Goal: Task Accomplishment & Management: Manage account settings

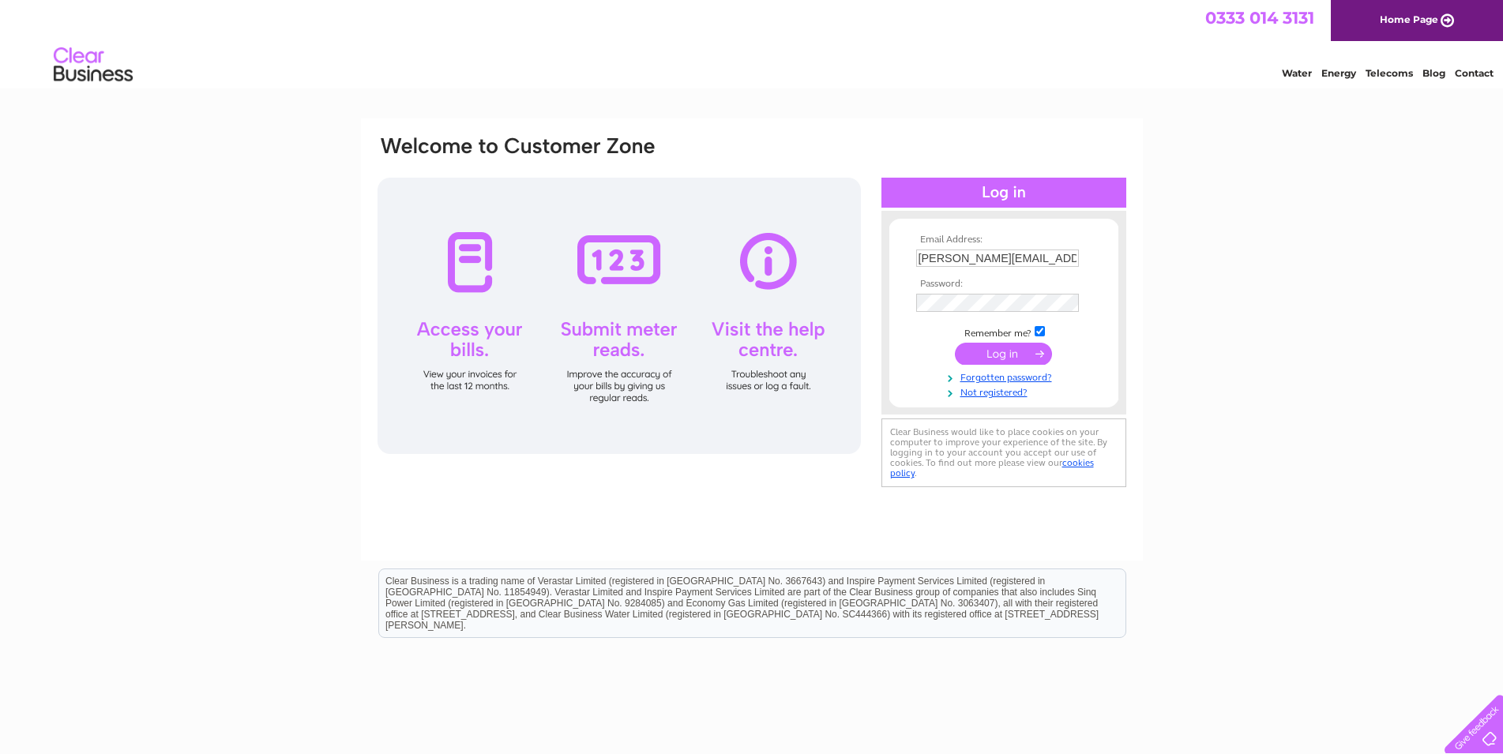
click at [1016, 360] on input "submit" at bounding box center [1003, 354] width 97 height 22
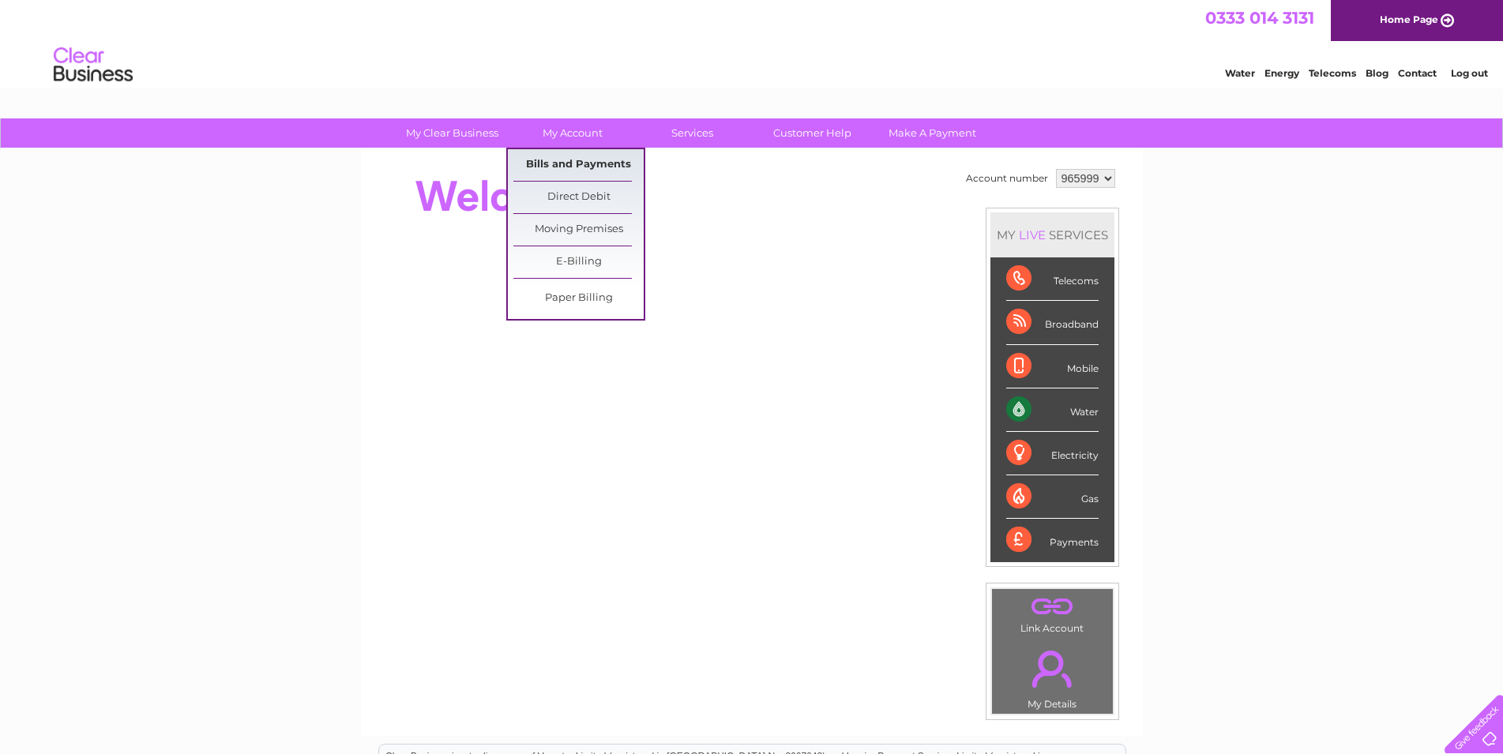
click at [581, 166] on link "Bills and Payments" at bounding box center [578, 165] width 130 height 32
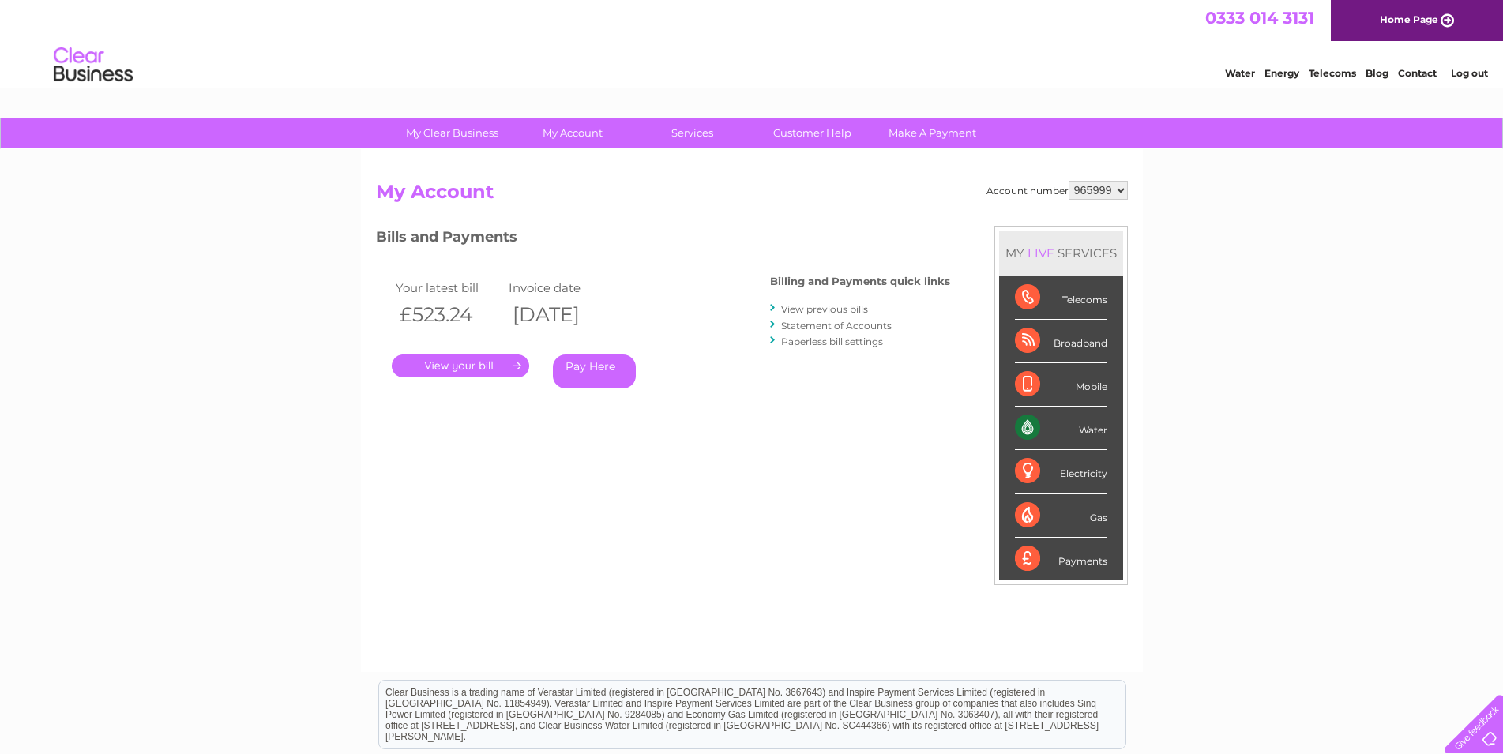
click at [486, 367] on link "." at bounding box center [460, 366] width 137 height 23
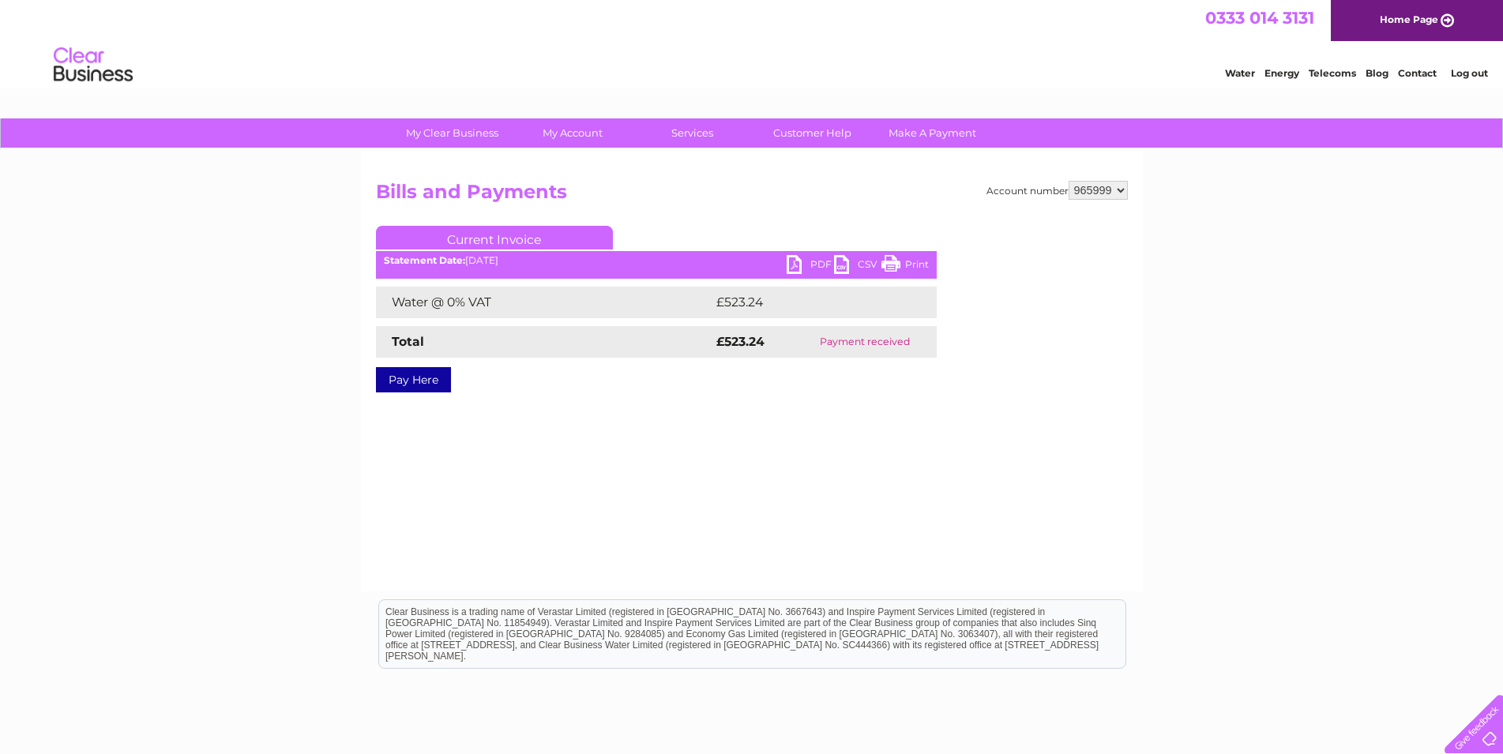
click at [795, 265] on link "PDF" at bounding box center [810, 266] width 47 height 23
